Goal: Find specific page/section: Find specific page/section

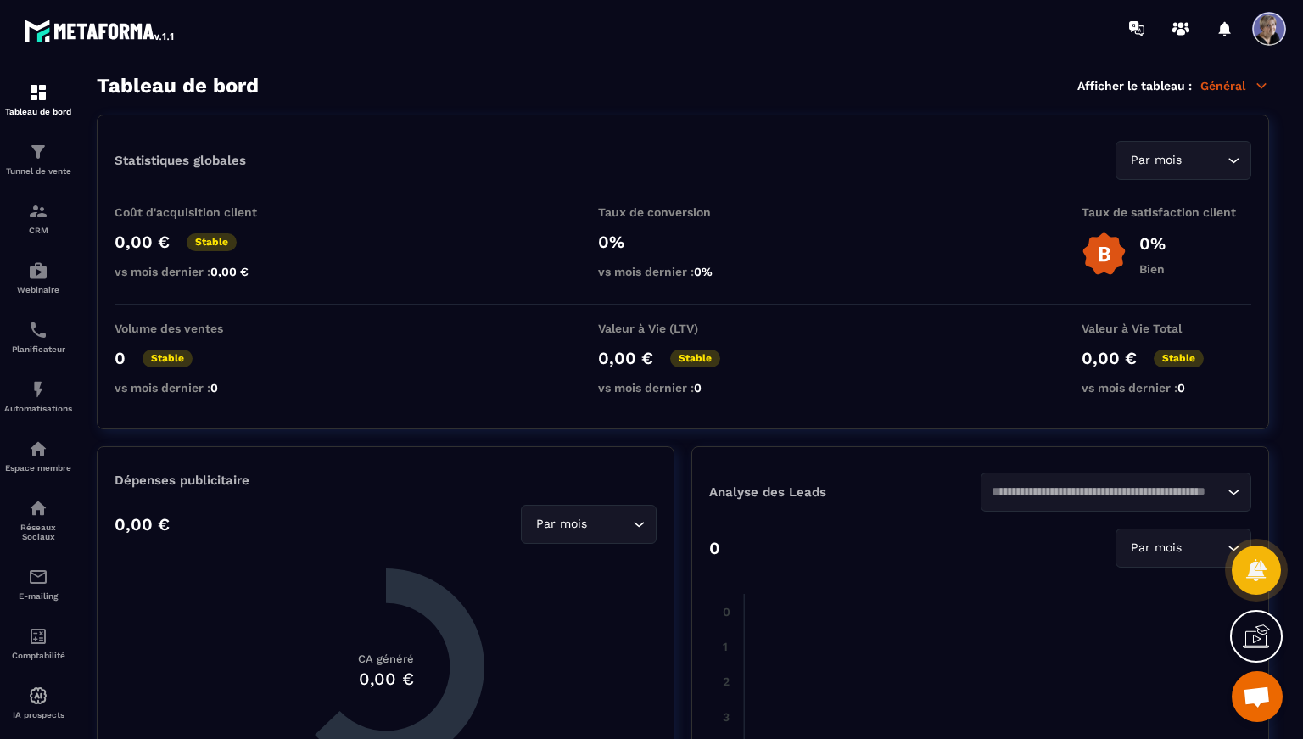
scroll to position [5303, 0]
click at [48, 167] on p "Tunnel de vente" at bounding box center [38, 170] width 68 height 9
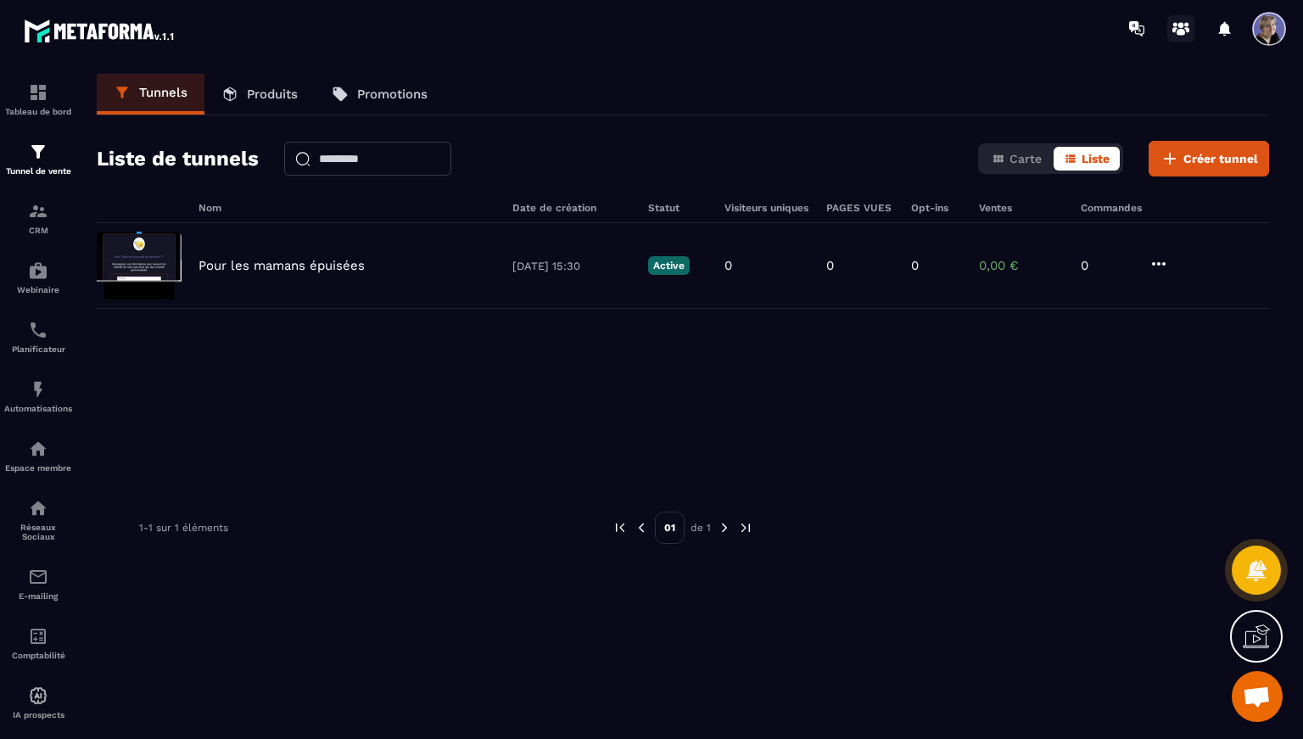
click at [1184, 25] on circle at bounding box center [1186, 24] width 4 height 4
